Goal: Navigation & Orientation: Find specific page/section

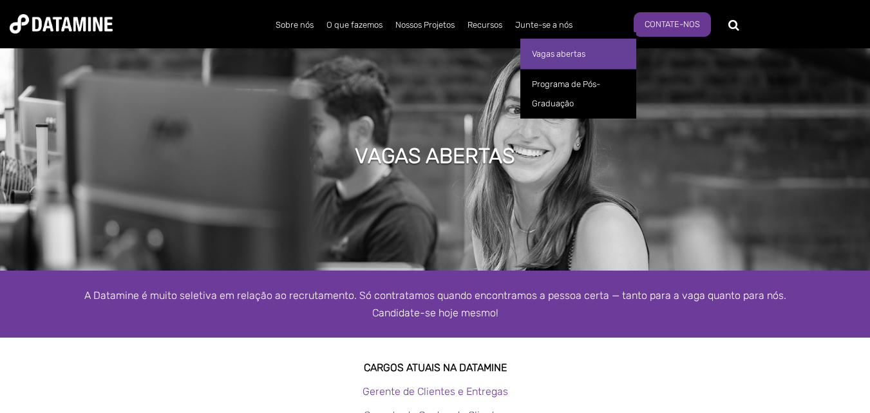
click at [531, 60] on link "Vagas abertas" at bounding box center [578, 54] width 116 height 30
click at [547, 58] on font "Vagas abertas" at bounding box center [558, 54] width 53 height 10
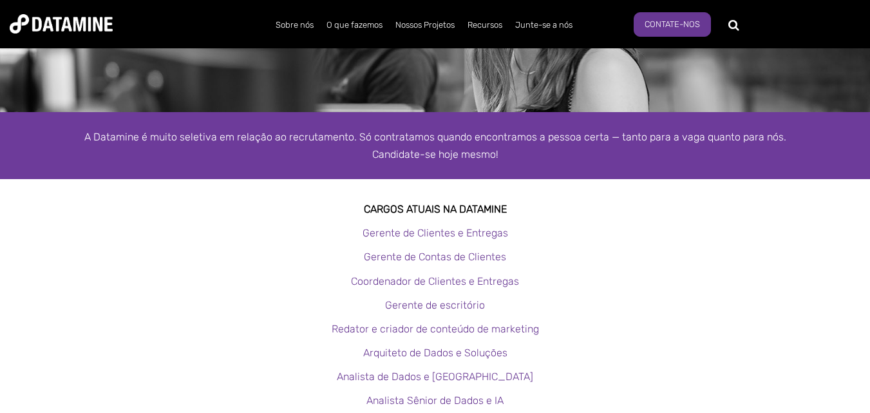
scroll to position [258, 0]
